Goal: Task Accomplishment & Management: Use online tool/utility

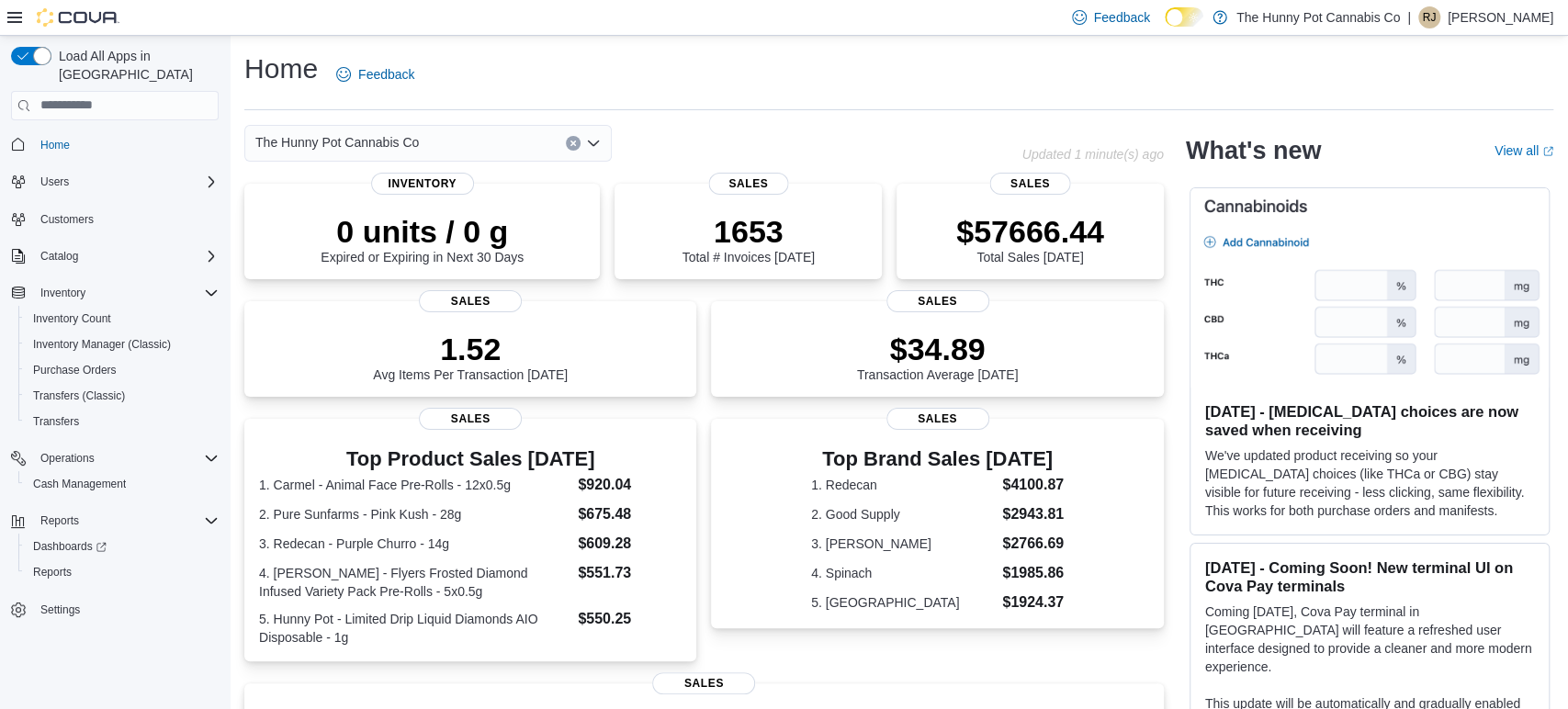
click at [565, 144] on div "The Hunny Pot Cannabis Co" at bounding box center [427, 143] width 367 height 37
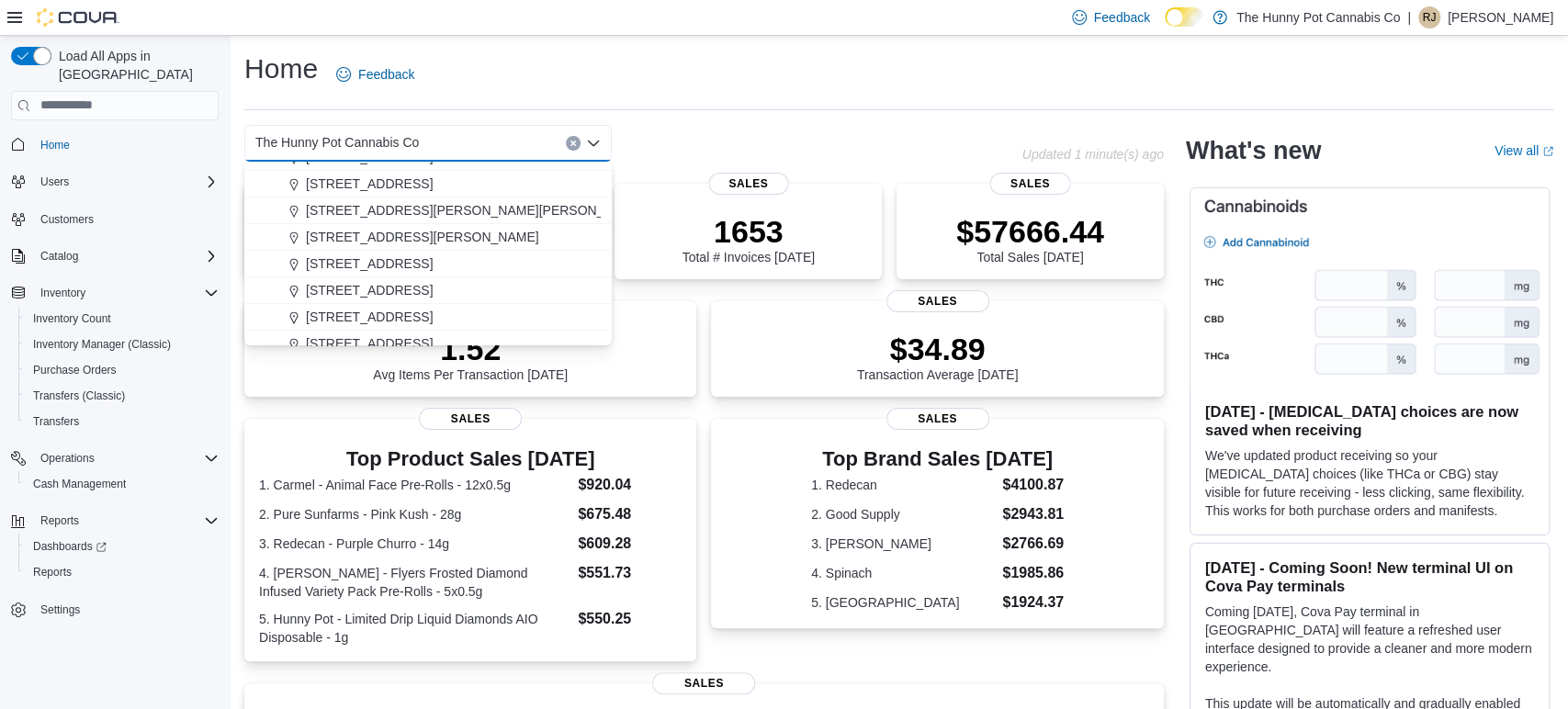
scroll to position [610, 0]
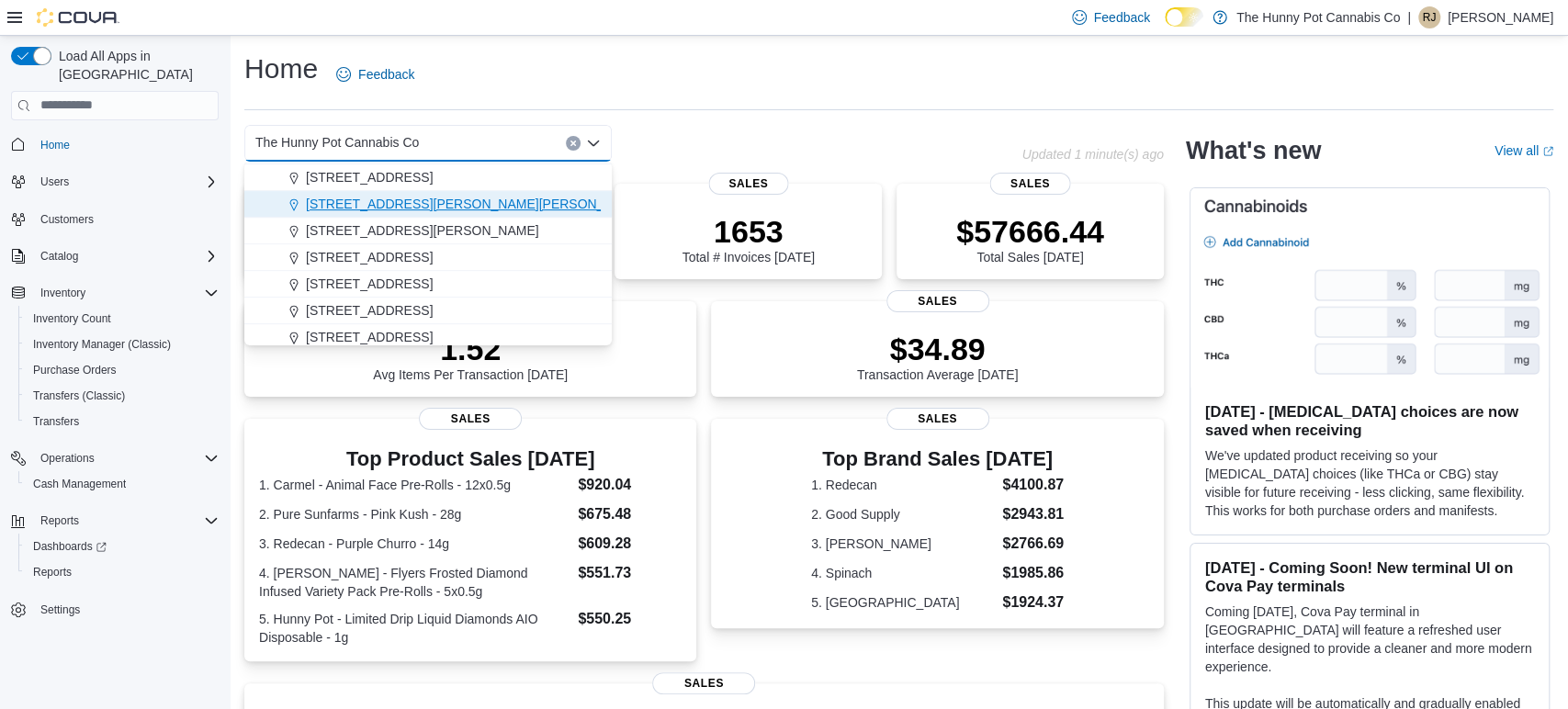
click at [398, 215] on button "[STREET_ADDRESS][PERSON_NAME][PERSON_NAME]" at bounding box center [427, 204] width 367 height 27
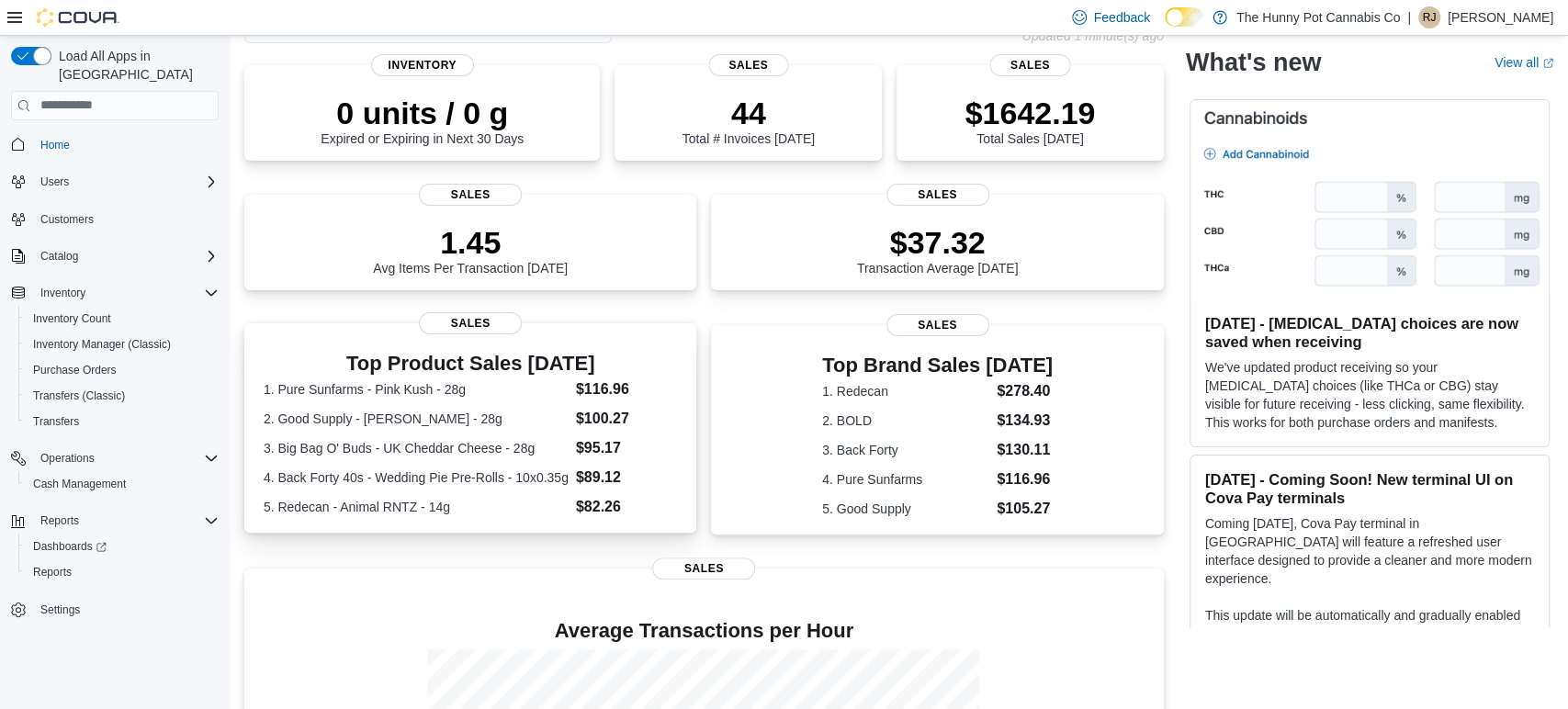
scroll to position [96, 0]
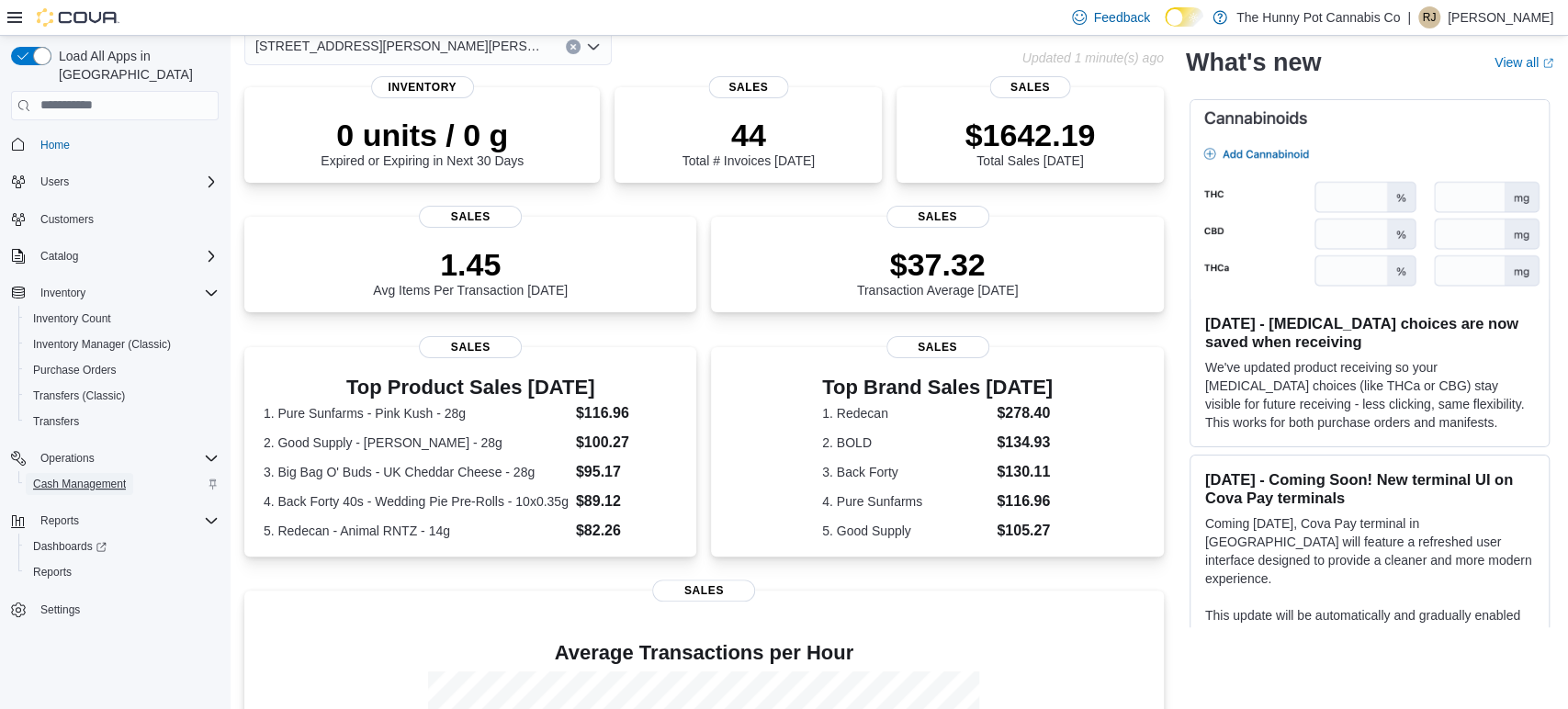
click at [91, 477] on span "Cash Management" at bounding box center [79, 484] width 93 height 14
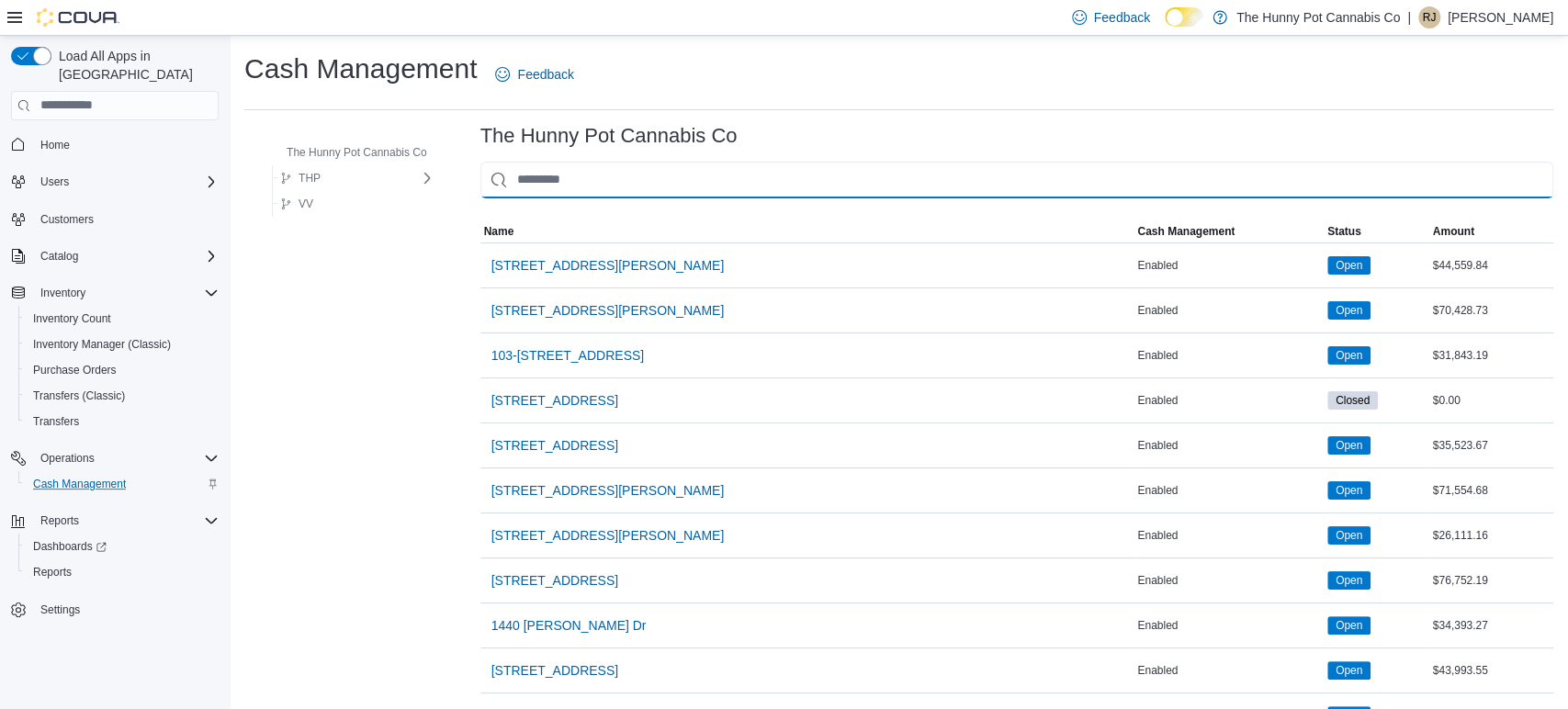
click at [572, 180] on input "This is a search bar. As you type, the results lower in the page will automatic…" at bounding box center [1017, 179] width 1073 height 37
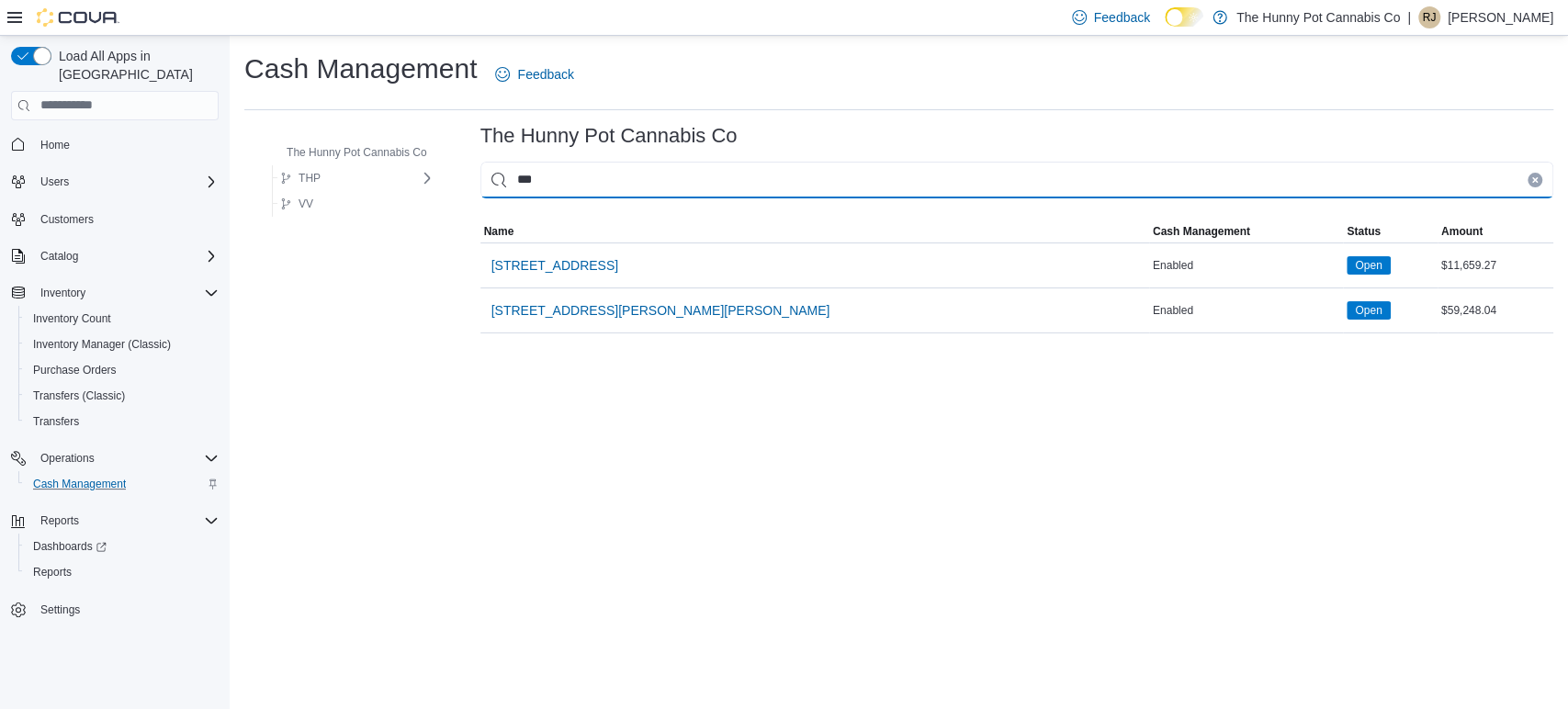
type input "****"
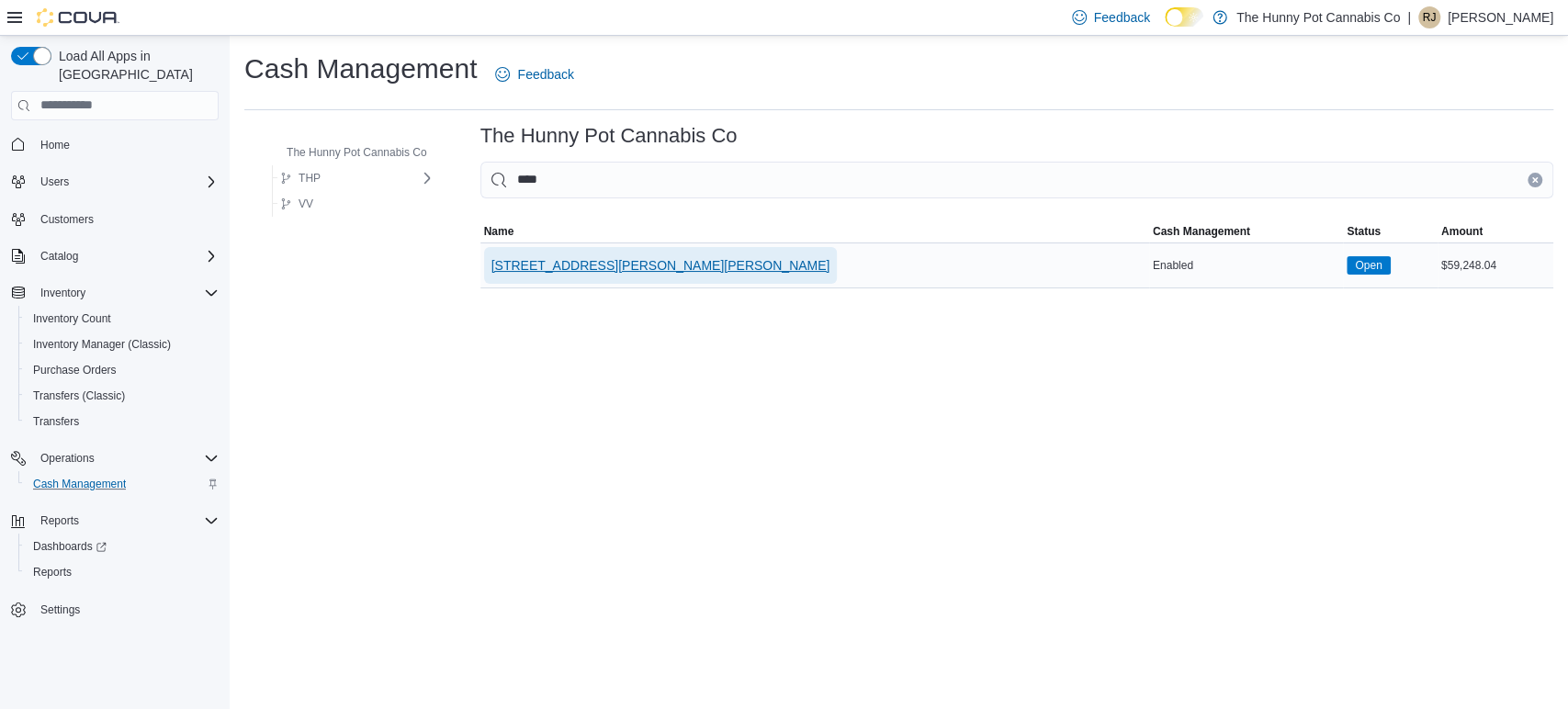
click at [502, 259] on span "[STREET_ADDRESS][PERSON_NAME][PERSON_NAME]" at bounding box center [660, 265] width 339 height 18
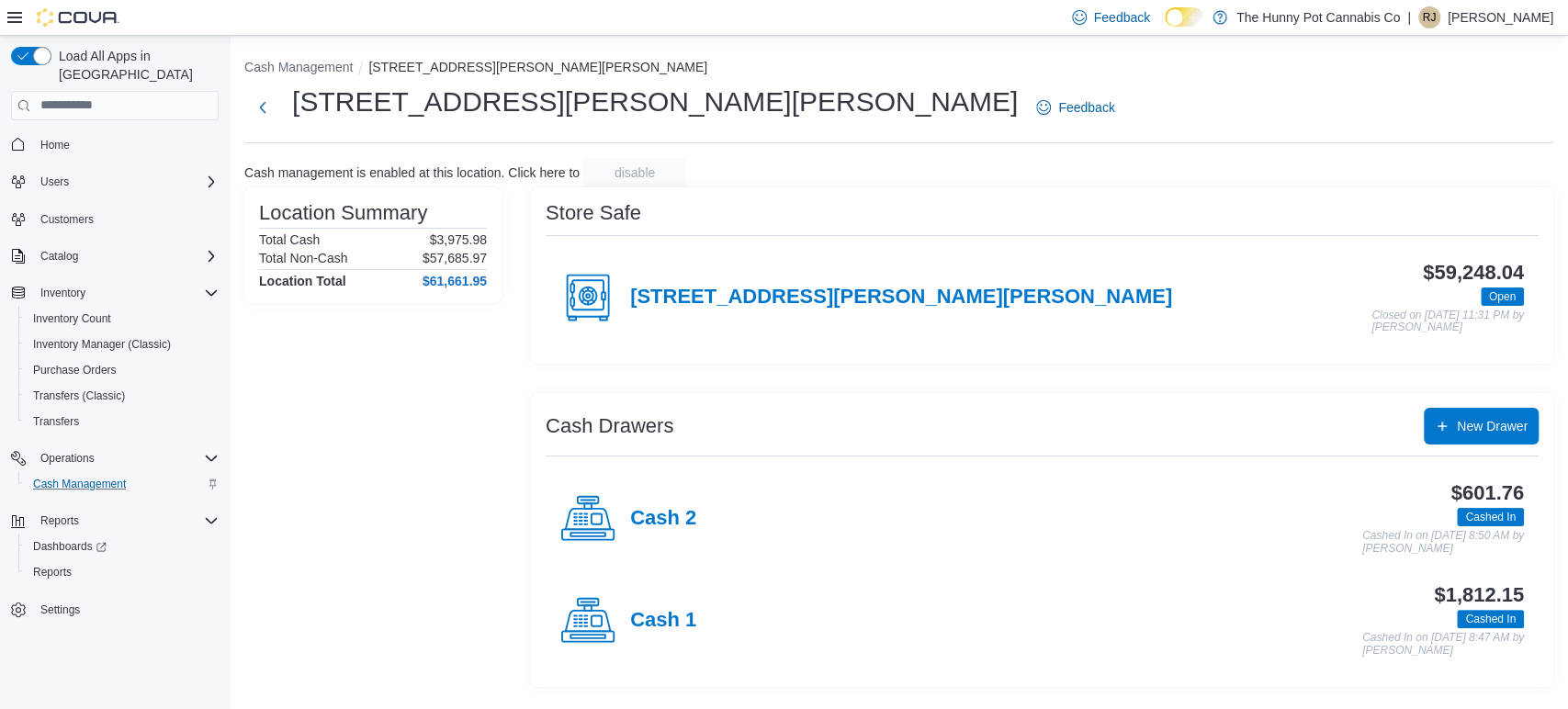
click at [623, 625] on div "Cash 1" at bounding box center [628, 621] width 136 height 55
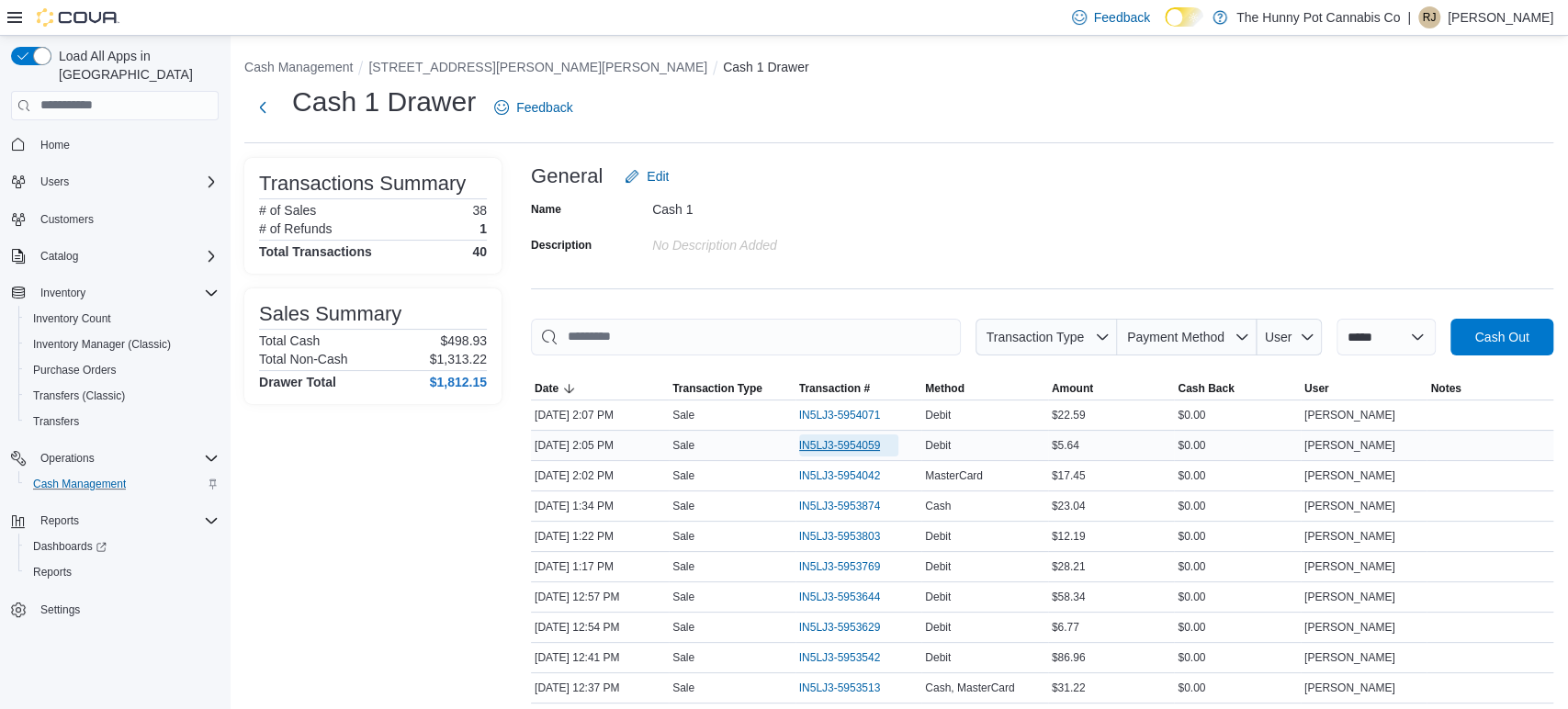
click at [826, 439] on span "IN5LJ3-5954059" at bounding box center [840, 445] width 82 height 14
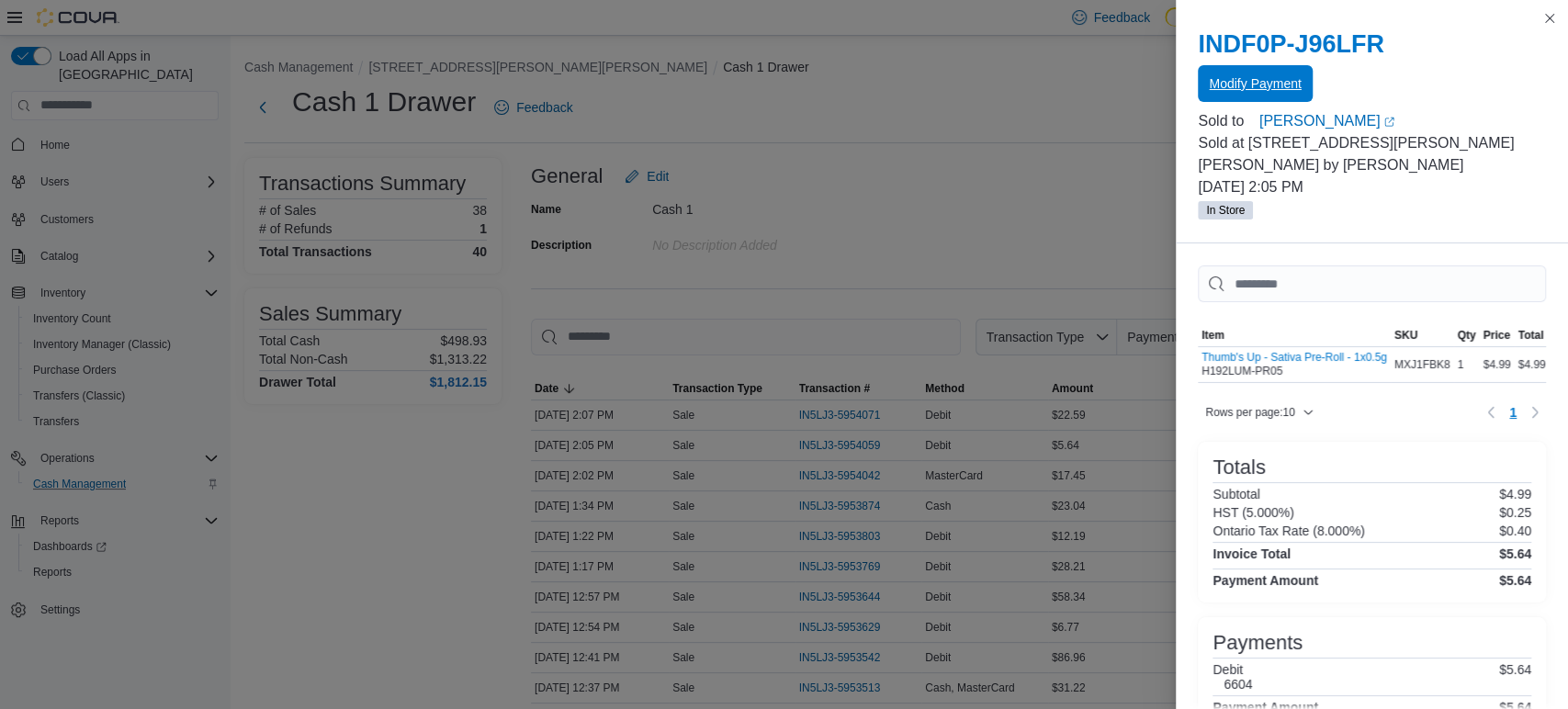
click at [1245, 91] on span "Modify Payment" at bounding box center [1254, 83] width 92 height 18
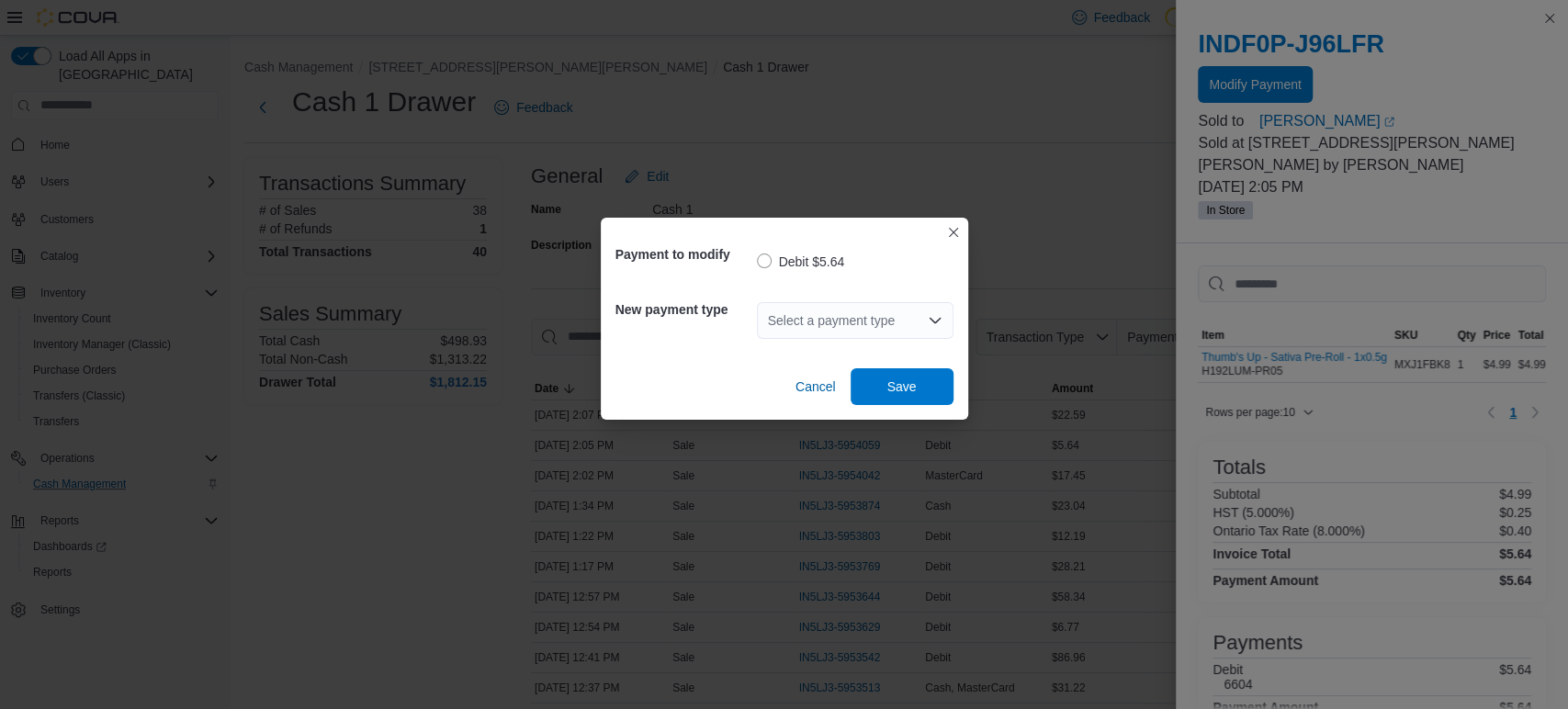
click at [859, 312] on div "Select a payment type" at bounding box center [855, 321] width 196 height 37
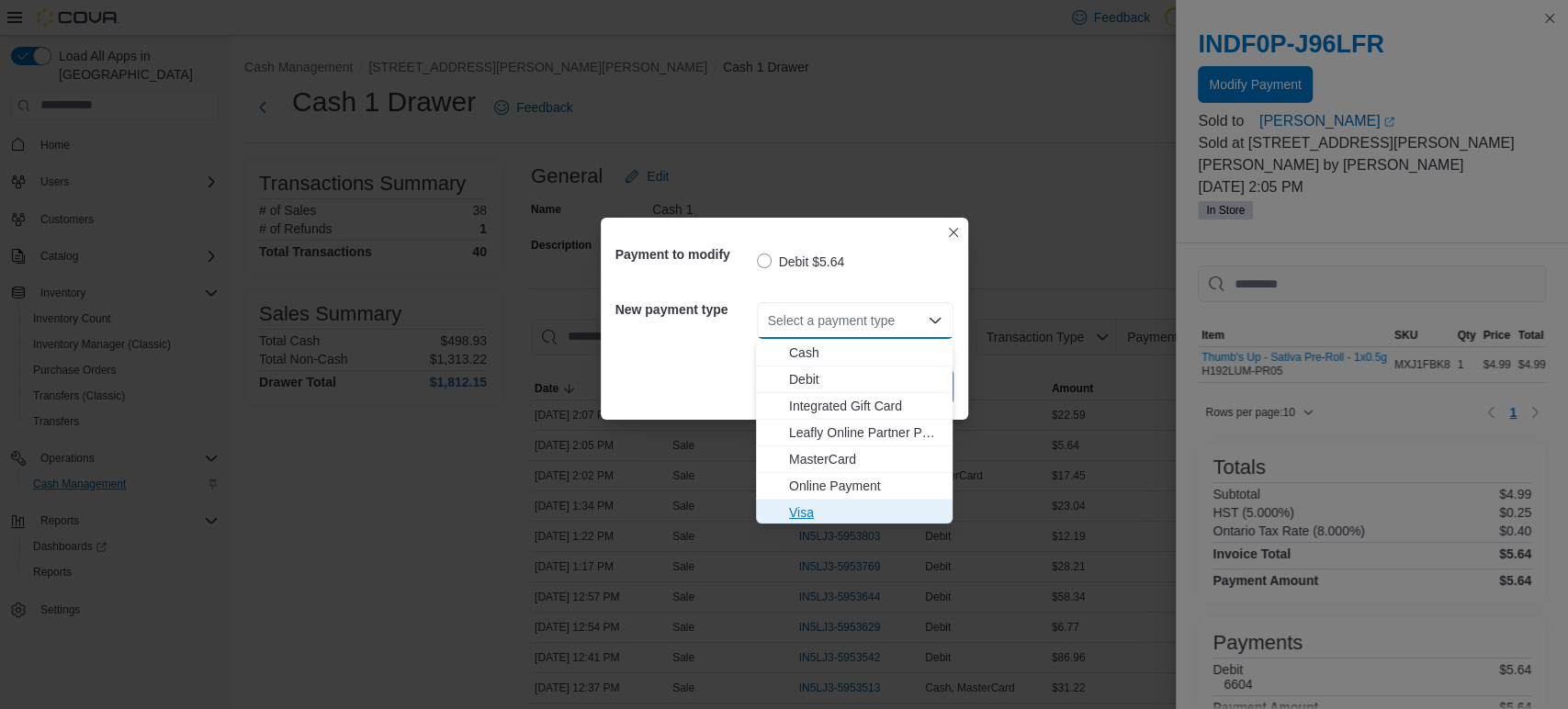
click at [824, 508] on span "Visa" at bounding box center [865, 512] width 153 height 18
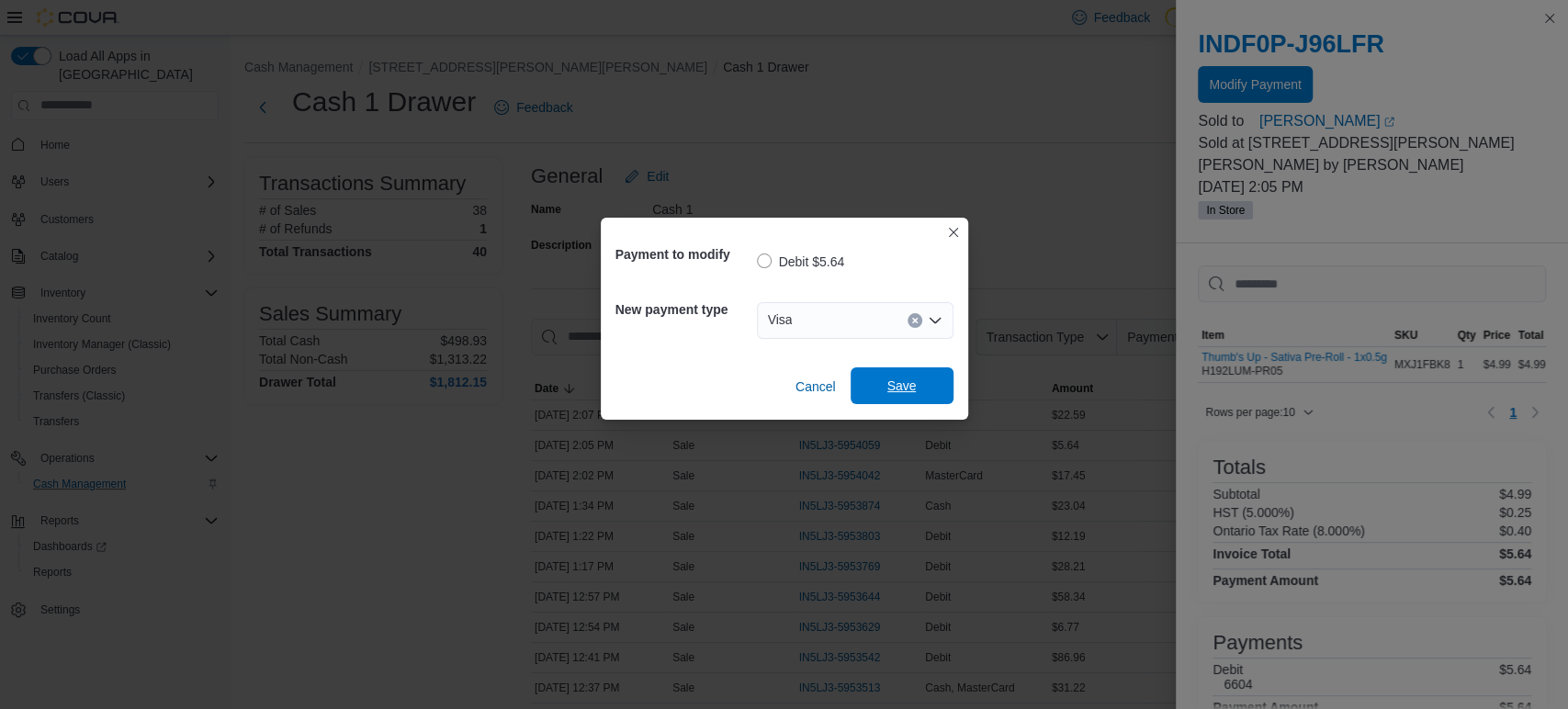
click at [879, 389] on span "Save" at bounding box center [901, 386] width 81 height 37
